Goal: Information Seeking & Learning: Learn about a topic

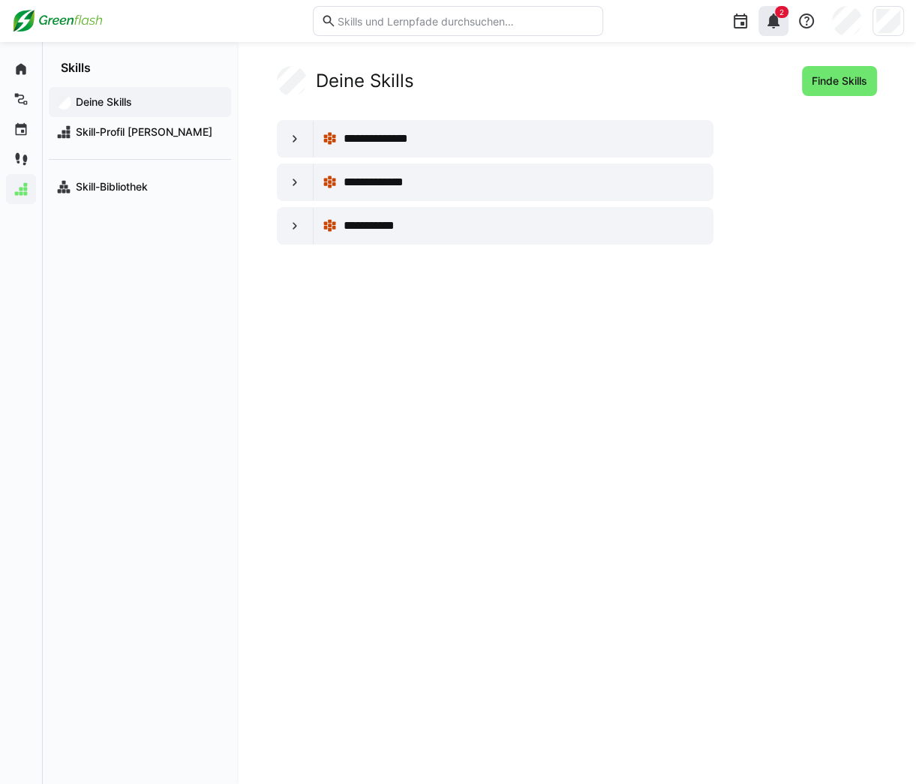
click at [774, 24] on eds-icon at bounding box center [774, 21] width 18 height 18
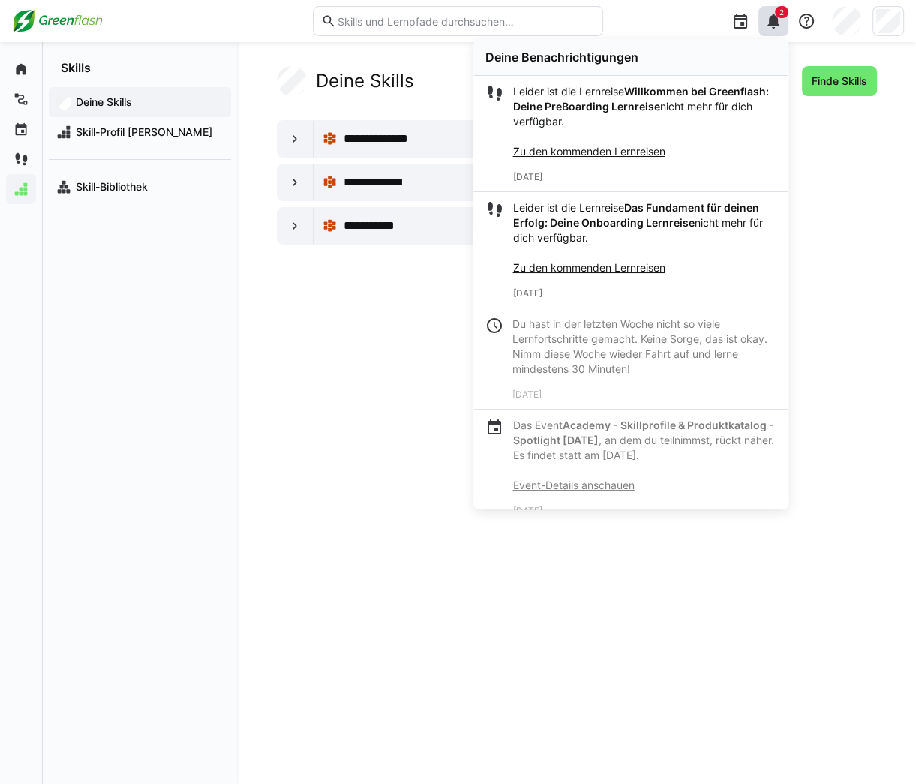
click at [66, 21] on img at bounding box center [57, 21] width 91 height 24
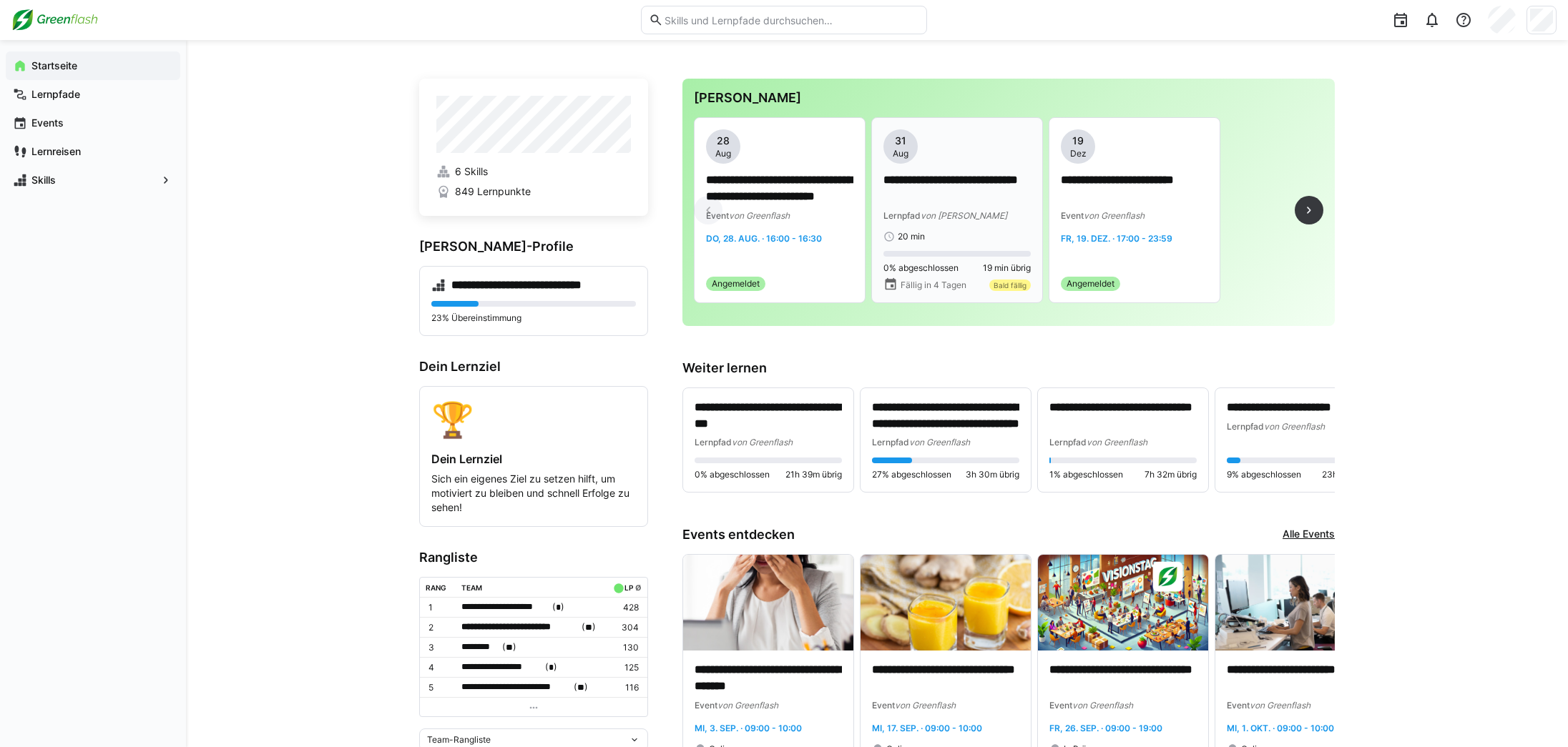
click at [872, 219] on div "Lernpfad von MyBreev" at bounding box center [957, 214] width 148 height 14
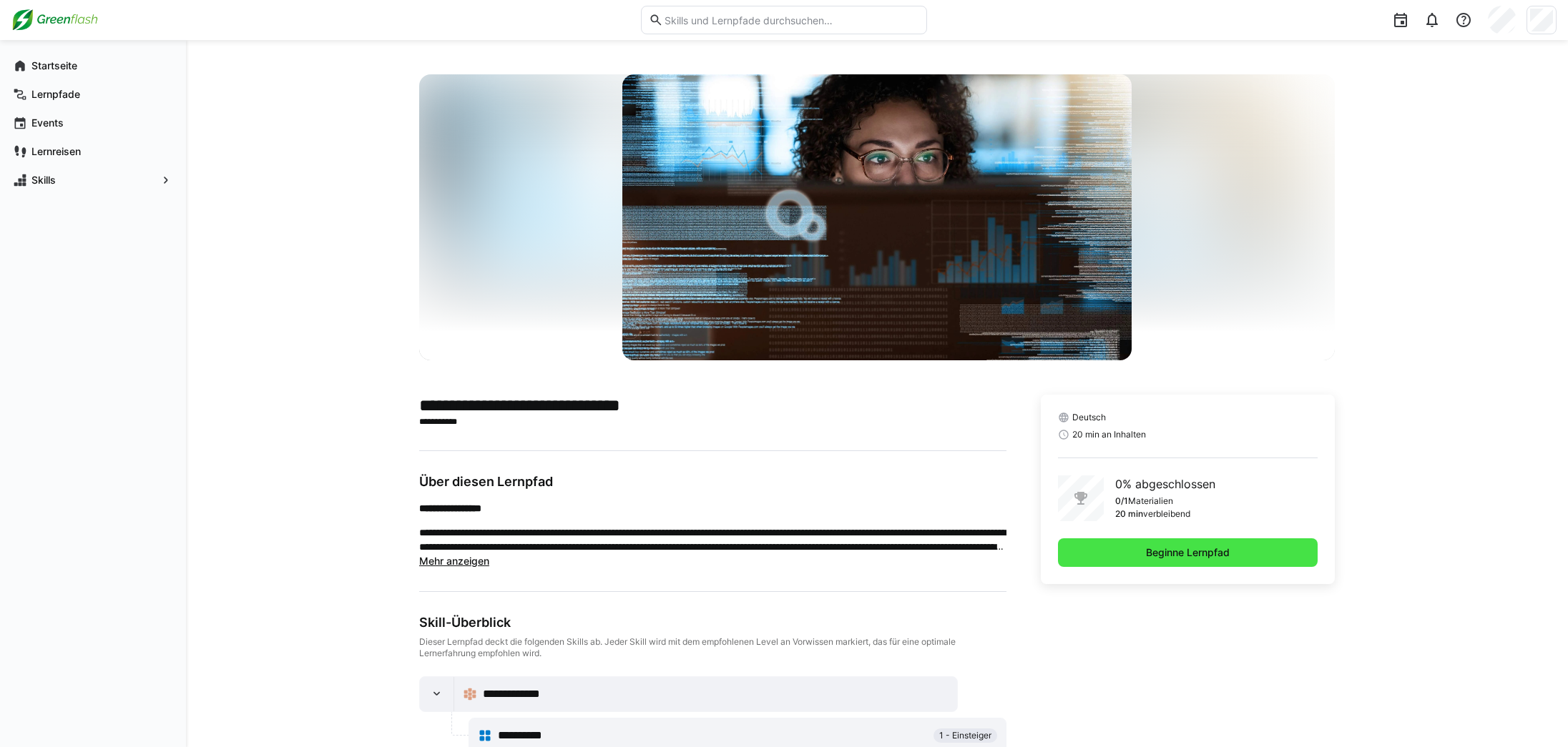
click at [872, 557] on span "Beginne Lernpfad" at bounding box center [1188, 553] width 88 height 14
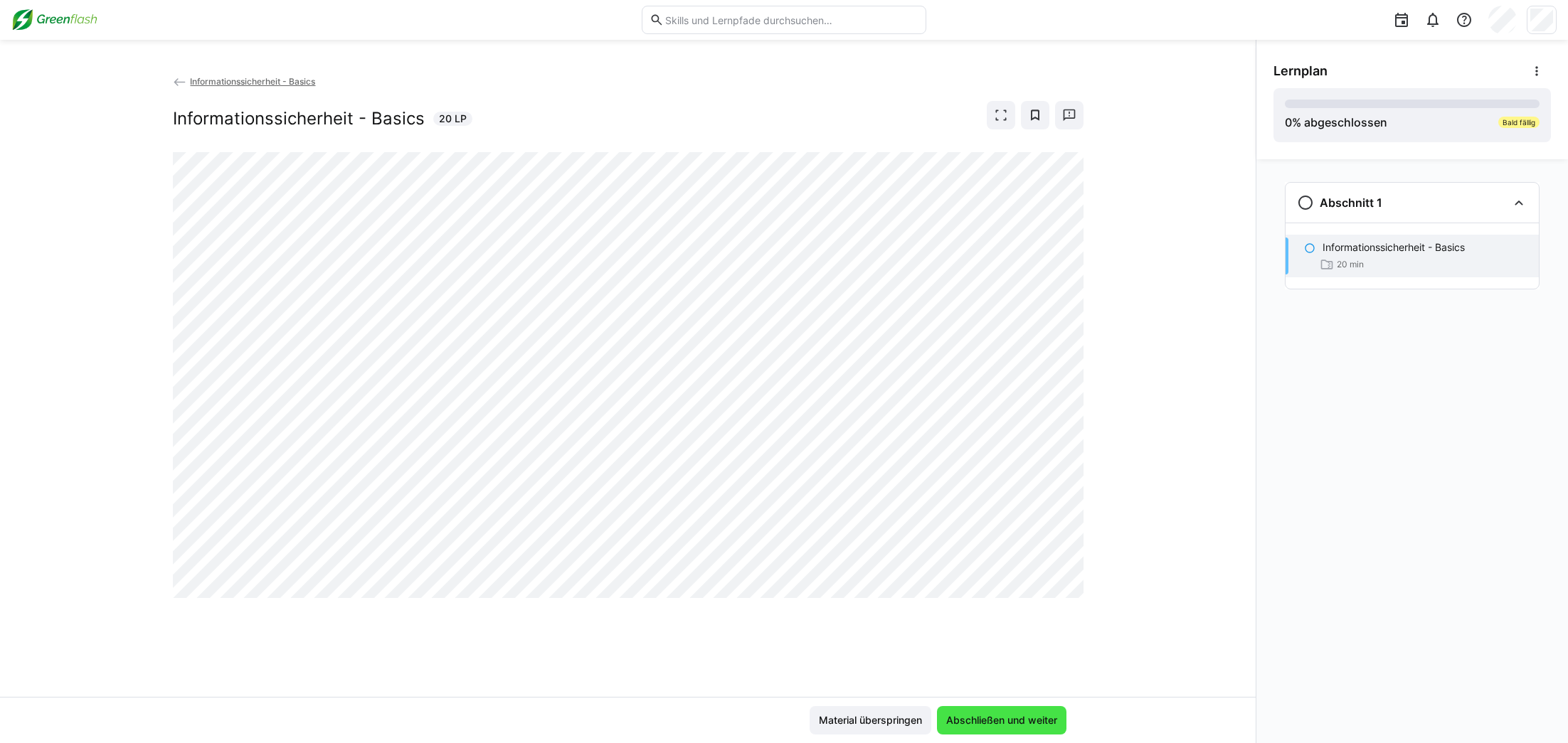
click at [867, 728] on span "Abschließen und weiter" at bounding box center [1001, 720] width 130 height 28
click at [867, 719] on span "Abschließen und weiter" at bounding box center [1002, 720] width 116 height 14
click at [867, 716] on span "Abschließen und weiter" at bounding box center [1002, 720] width 116 height 14
click at [867, 719] on span "Abschließen und weiter" at bounding box center [1002, 720] width 116 height 14
